Goal: Information Seeking & Learning: Learn about a topic

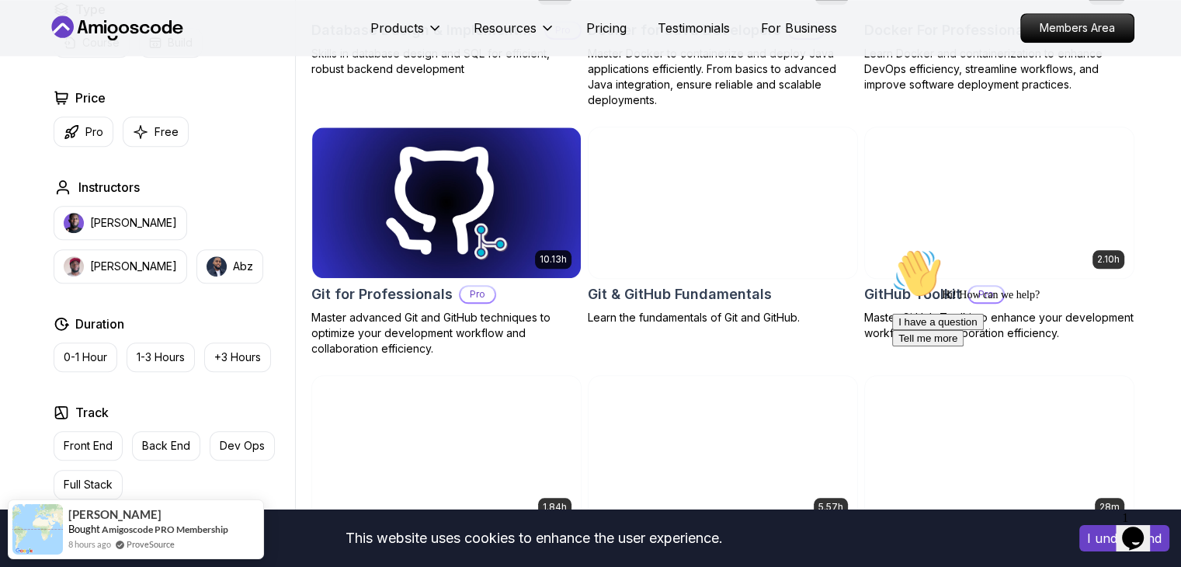
scroll to position [1621, 0]
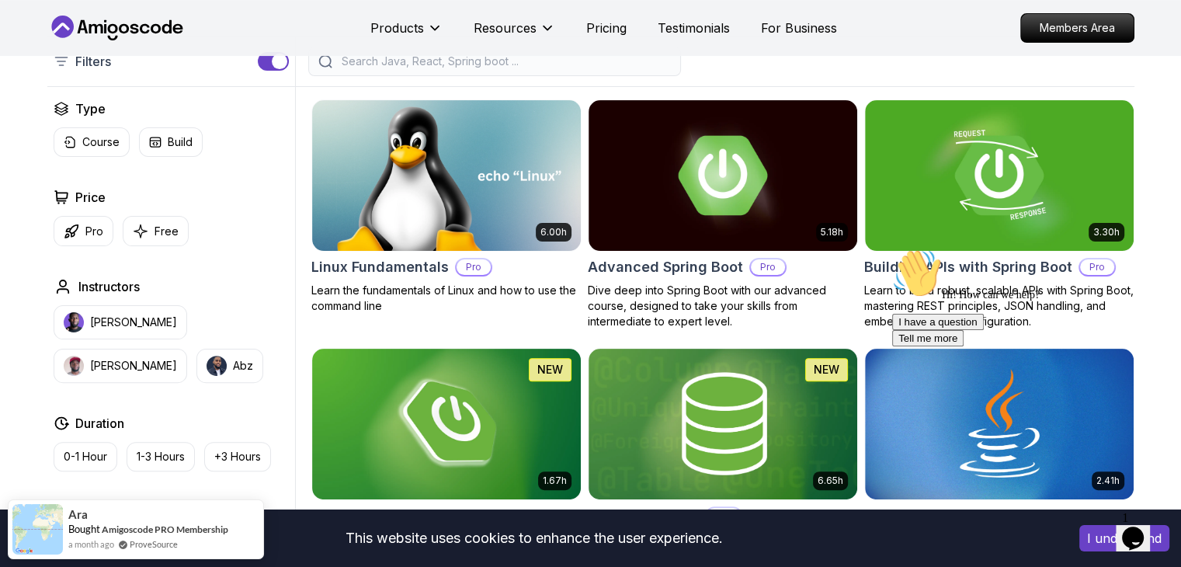
scroll to position [409, 0]
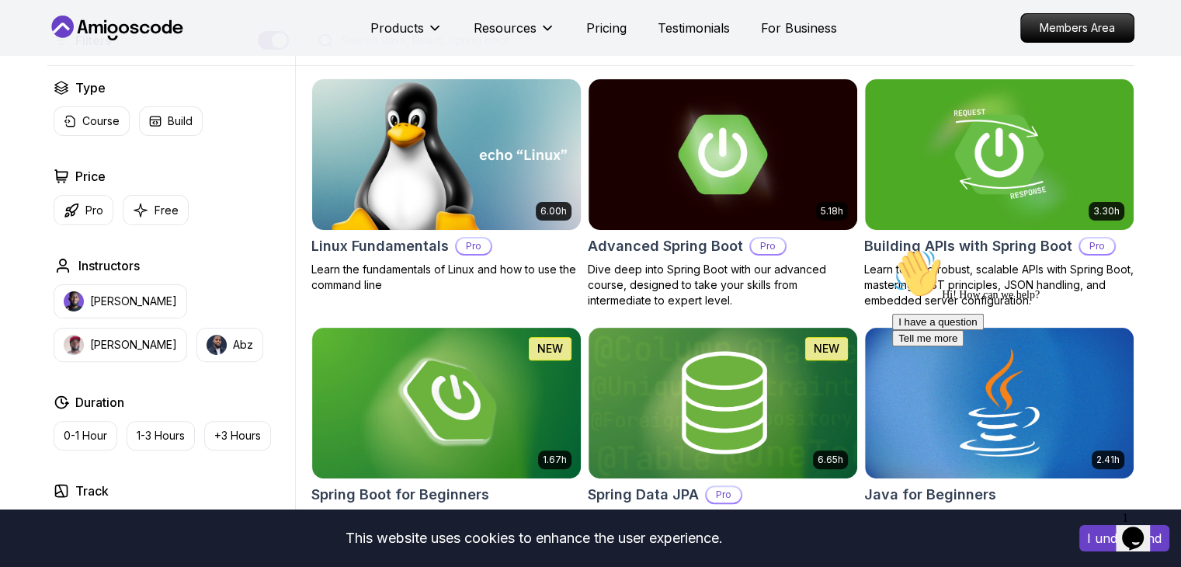
click at [475, 202] on img at bounding box center [446, 154] width 282 height 158
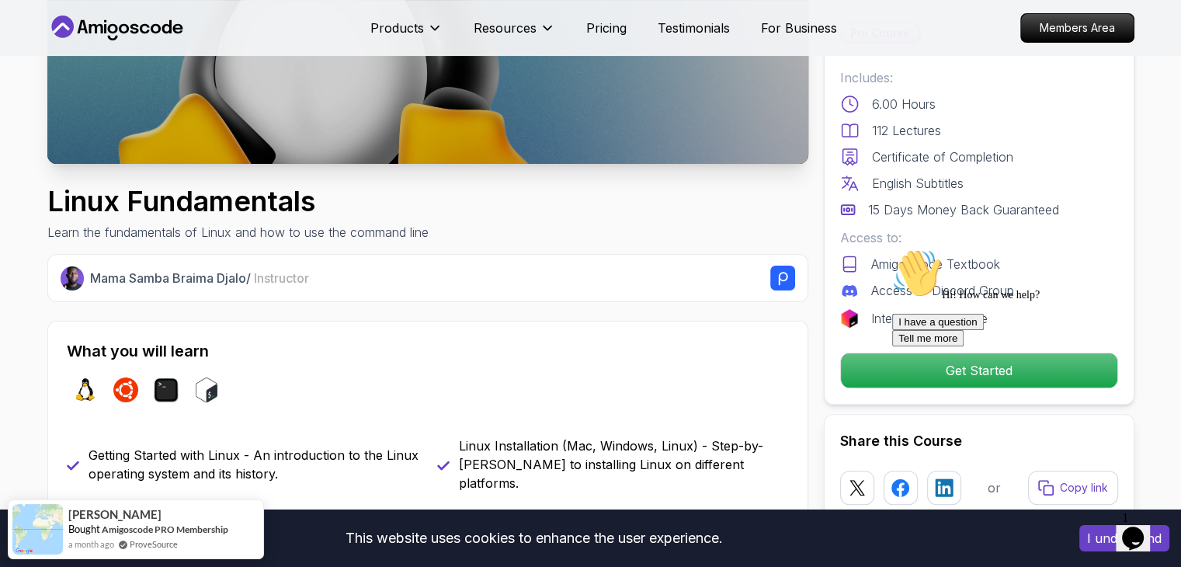
scroll to position [332, 0]
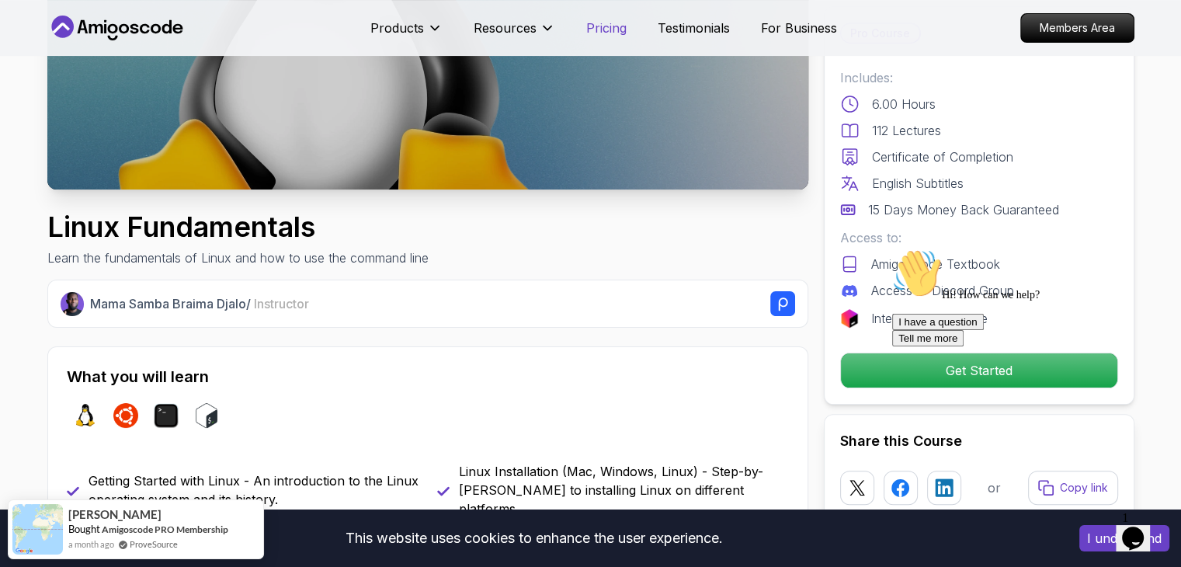
click at [595, 32] on p "Pricing" at bounding box center [606, 28] width 40 height 19
